Goal: Task Accomplishment & Management: Manage account settings

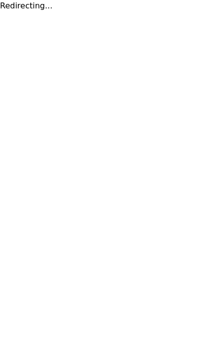
click at [33, 12] on html "Redirecting..." at bounding box center [102, 6] width 205 height 12
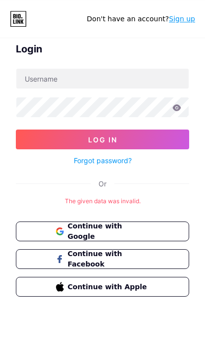
scroll to position [28, 0]
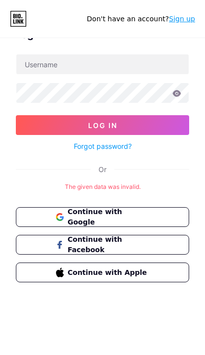
click at [154, 221] on button "Continue with Google" at bounding box center [102, 217] width 173 height 20
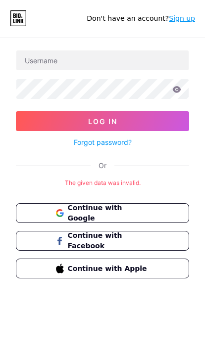
scroll to position [32, 0]
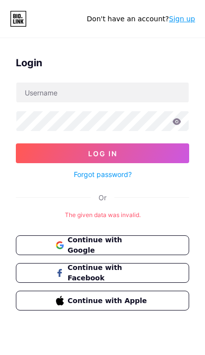
click at [124, 175] on link "Forgot password?" at bounding box center [103, 174] width 58 height 10
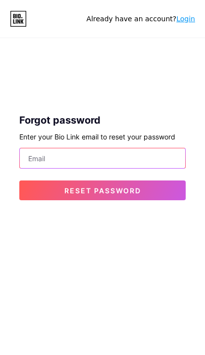
click at [158, 152] on input "email" at bounding box center [102, 158] width 165 height 20
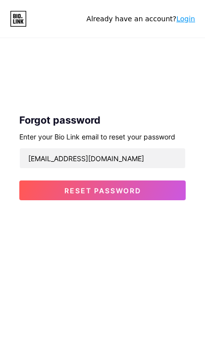
click at [37, 189] on button "Reset password" at bounding box center [102, 190] width 166 height 20
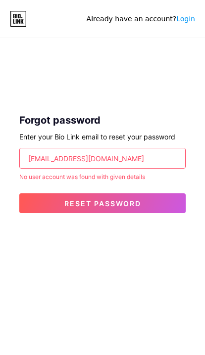
click at [157, 161] on input "tuandoxuan99@gmail.com" at bounding box center [102, 158] width 165 height 20
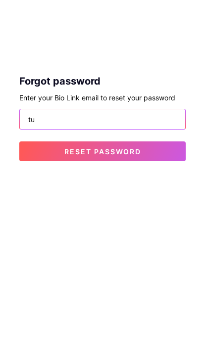
type input "t"
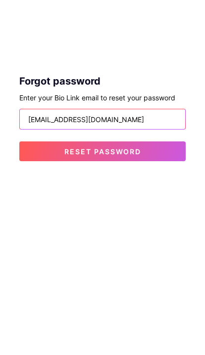
type input "nguyenthuan492011@gmail.com"
click at [22, 180] on button "Reset password" at bounding box center [102, 190] width 166 height 20
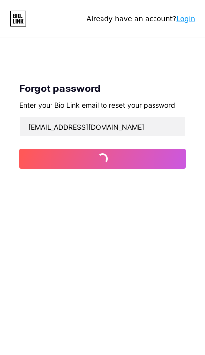
scroll to position [39, 0]
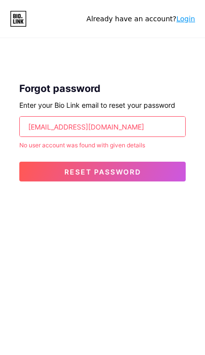
click at [158, 162] on button "Reset password" at bounding box center [102, 172] width 166 height 20
